Goal: Task Accomplishment & Management: Manage account settings

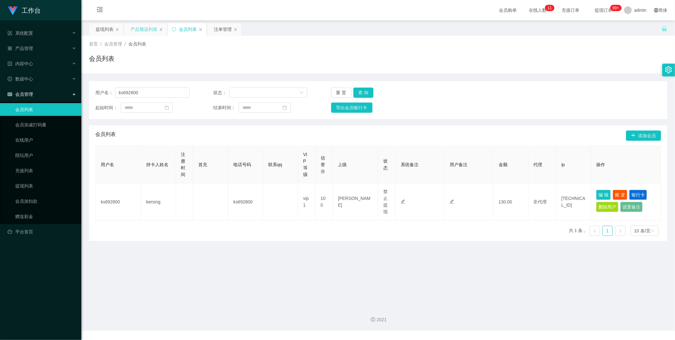
click at [154, 27] on div "产品预设列表" at bounding box center [144, 29] width 27 height 12
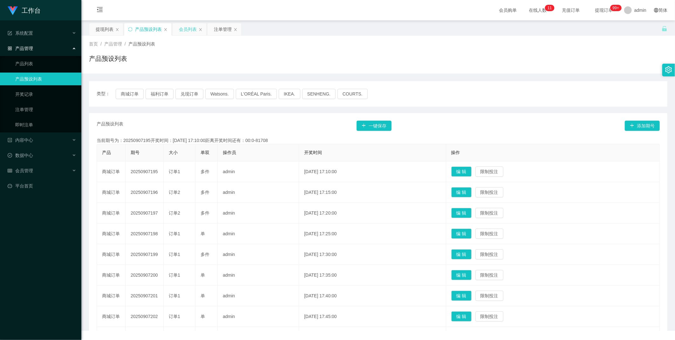
click at [189, 29] on div "会员列表" at bounding box center [188, 29] width 18 height 12
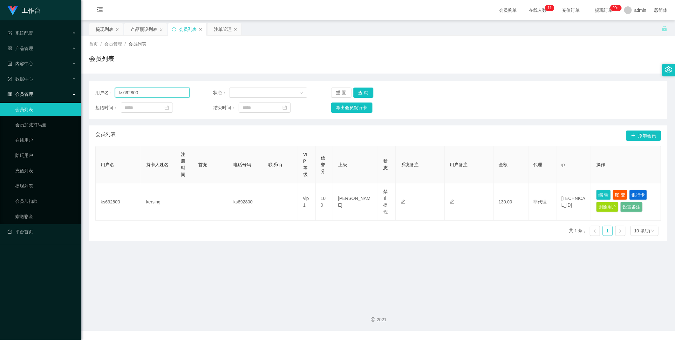
click at [146, 94] on input "ks692800" at bounding box center [152, 92] width 75 height 10
paste input "1"
type input "100"
click at [369, 93] on button "查 询" at bounding box center [364, 92] width 20 height 10
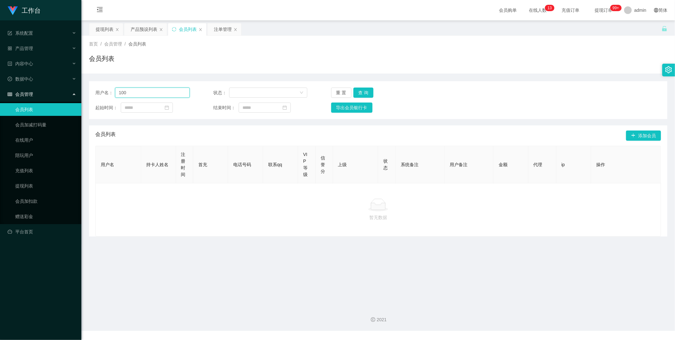
drag, startPoint x: 151, startPoint y: 89, endPoint x: 168, endPoint y: 54, distance: 38.4
click at [151, 89] on input "100" at bounding box center [152, 92] width 75 height 10
click at [131, 87] on div "用户名： 100 状态： 重 置 查 询 起始时间： 结束时间： 导出会员银行卡" at bounding box center [378, 100] width 579 height 38
click at [182, 109] on div "起始时间：" at bounding box center [142, 107] width 94 height 10
click at [336, 93] on button "重 置" at bounding box center [341, 92] width 20 height 10
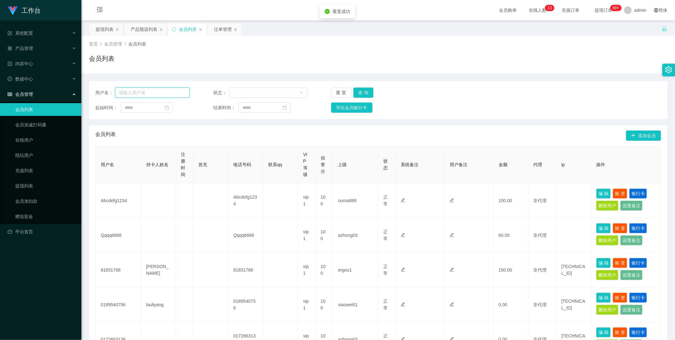
drag, startPoint x: 153, startPoint y: 95, endPoint x: 253, endPoint y: 106, distance: 100.4
click at [153, 95] on input "text" at bounding box center [152, 92] width 75 height 10
paste input "[PERSON_NAME]"
type input "[PERSON_NAME]"
click at [364, 96] on button "查 询" at bounding box center [364, 92] width 20 height 10
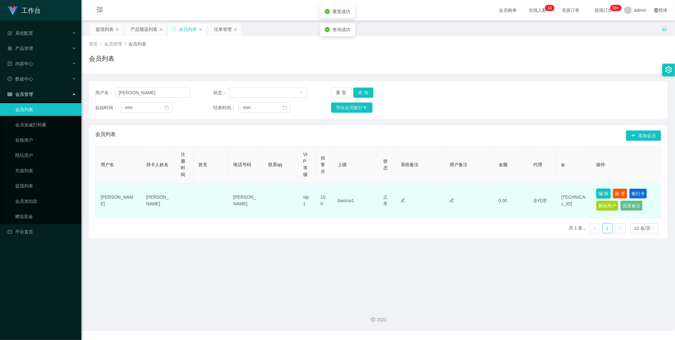
click at [602, 192] on button "编 辑" at bounding box center [603, 193] width 15 height 10
type input "[PERSON_NAME]"
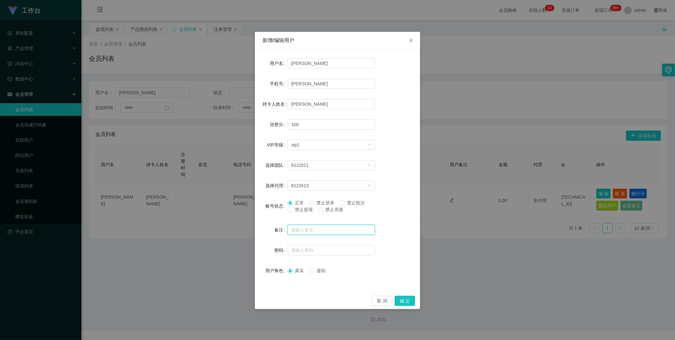
click at [309, 231] on input "text" at bounding box center [331, 229] width 87 height 10
click at [305, 250] on input "text" at bounding box center [331, 250] width 87 height 10
type input "aaa123"
click at [399, 300] on button "确 定" at bounding box center [405, 300] width 20 height 10
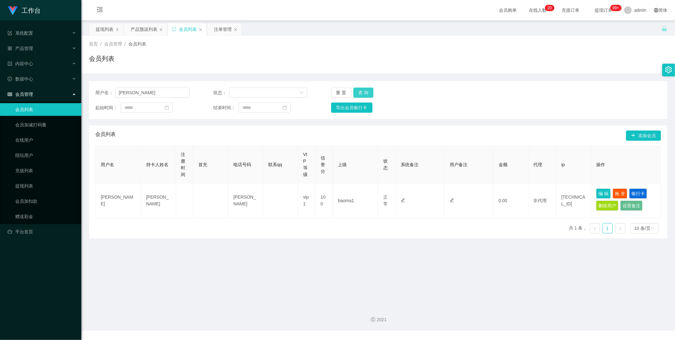
click at [358, 92] on button "查 询" at bounding box center [364, 92] width 20 height 10
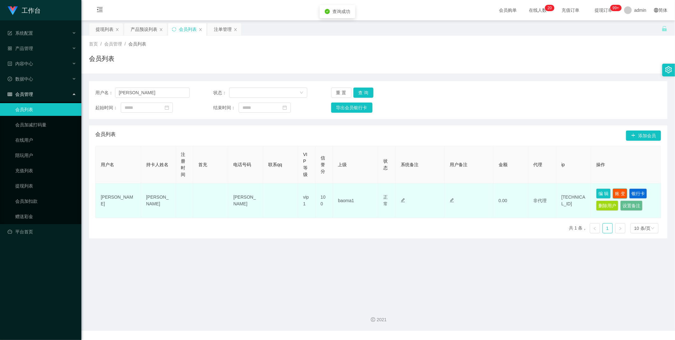
click at [615, 192] on button "账 变" at bounding box center [620, 193] width 15 height 10
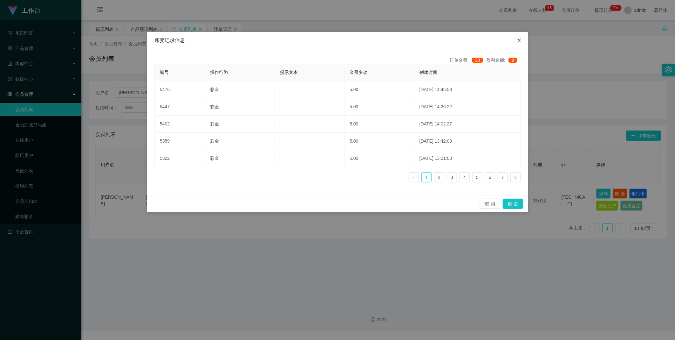
click at [523, 40] on span "Close" at bounding box center [520, 41] width 18 height 18
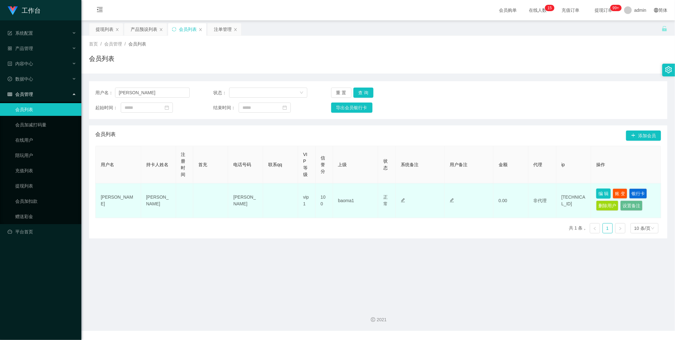
click at [596, 192] on button "编 辑" at bounding box center [603, 193] width 15 height 10
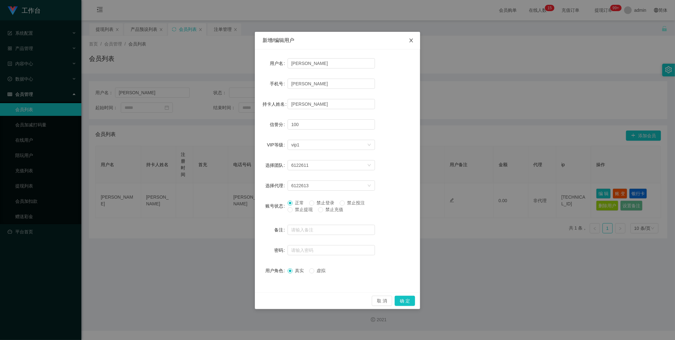
click at [412, 40] on icon "图标: close" at bounding box center [411, 40] width 5 height 5
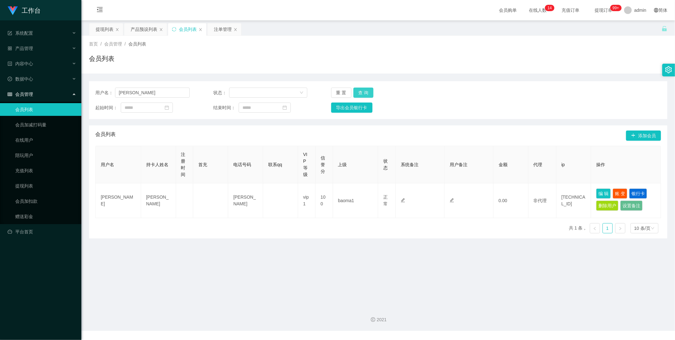
drag, startPoint x: 363, startPoint y: 90, endPoint x: 360, endPoint y: 91, distance: 3.9
click at [363, 90] on button "查 询" at bounding box center [364, 92] width 20 height 10
click at [153, 93] on input "[PERSON_NAME]" at bounding box center [152, 92] width 75 height 10
paste input "98213038"
type input "98213038"
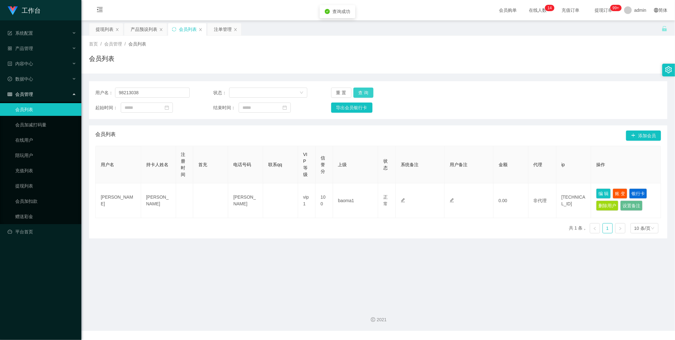
click at [364, 91] on button "查 询" at bounding box center [364, 92] width 20 height 10
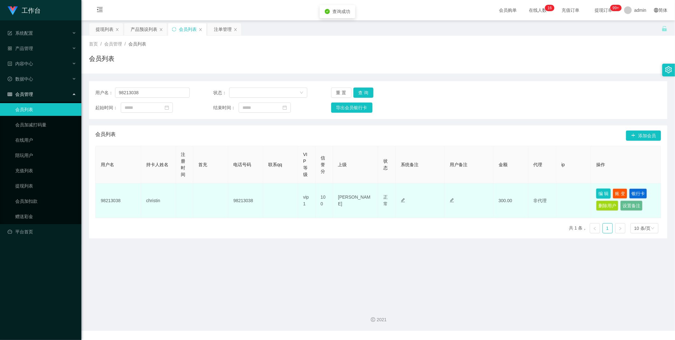
click at [600, 192] on button "编 辑" at bounding box center [603, 193] width 15 height 10
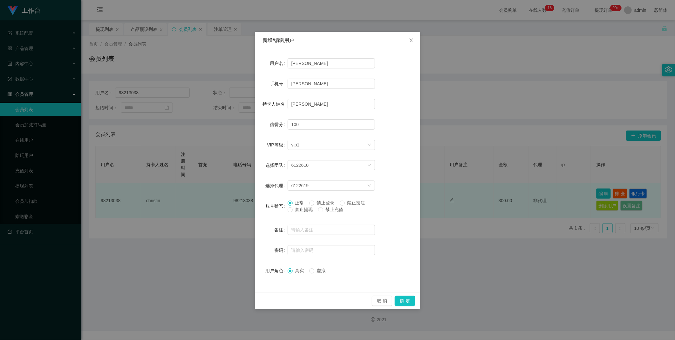
type input "98213038"
type input "christin"
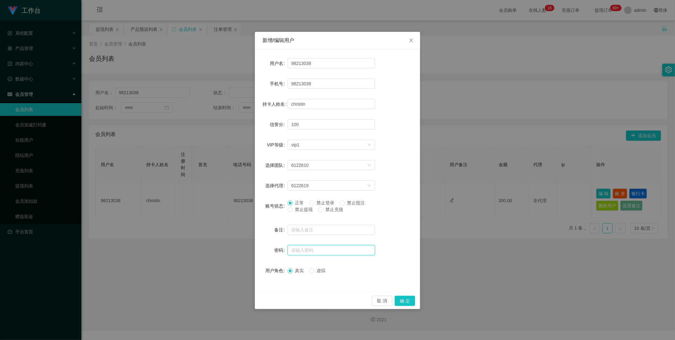
click at [315, 254] on input "text" at bounding box center [331, 250] width 87 height 10
type input "aaa123"
click at [402, 295] on div "取 消 确 定" at bounding box center [337, 300] width 165 height 17
click at [403, 296] on button "确 定" at bounding box center [405, 300] width 20 height 10
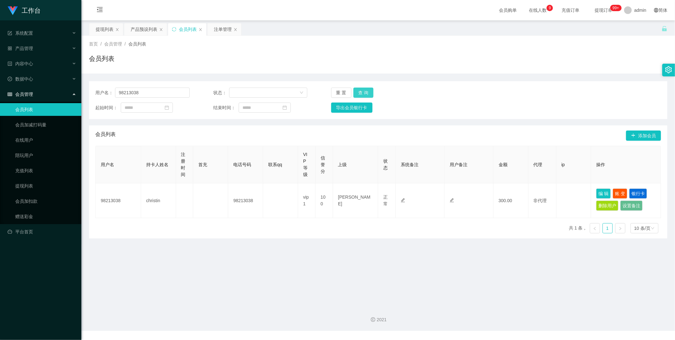
click at [369, 91] on button "查 询" at bounding box center [364, 92] width 20 height 10
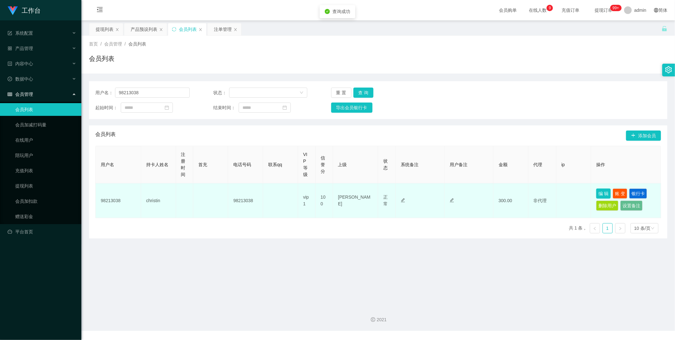
click at [598, 193] on button "编 辑" at bounding box center [603, 193] width 15 height 10
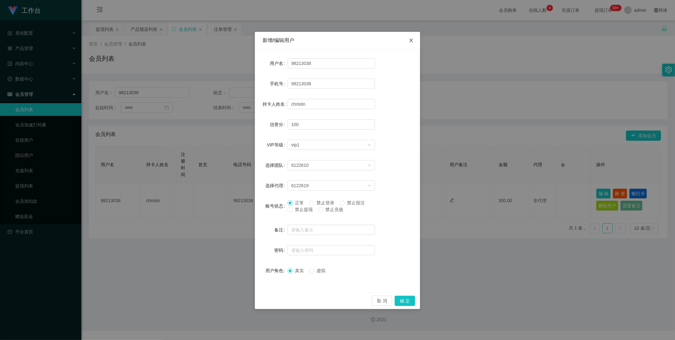
click at [414, 41] on span "Close" at bounding box center [412, 41] width 18 height 18
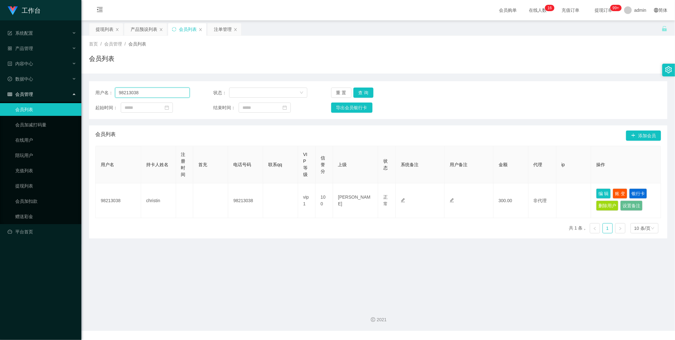
click at [156, 89] on input "98213038" at bounding box center [152, 92] width 75 height 10
click at [361, 93] on button "查 询" at bounding box center [364, 92] width 20 height 10
click at [361, 93] on div "重 置 查 询" at bounding box center [378, 92] width 94 height 10
click at [361, 93] on button "查 询" at bounding box center [364, 92] width 20 height 10
